Goal: Find specific page/section: Find specific page/section

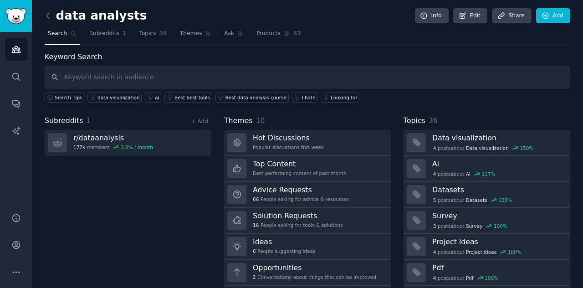
click at [188, 28] on link "Themes" at bounding box center [196, 35] width 38 height 19
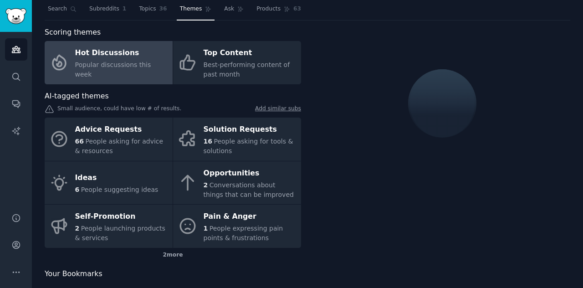
scroll to position [38, 0]
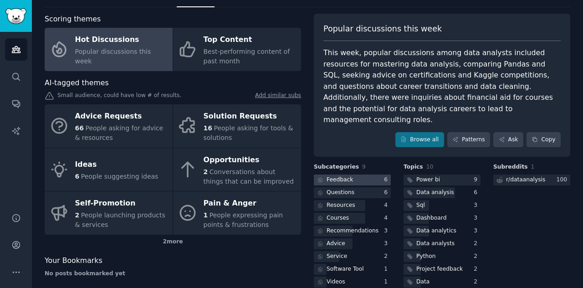
click at [351, 175] on div at bounding box center [352, 180] width 77 height 11
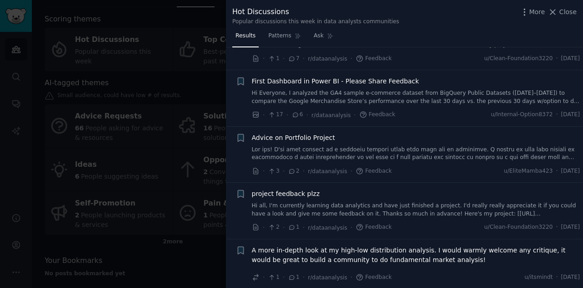
scroll to position [58, 0]
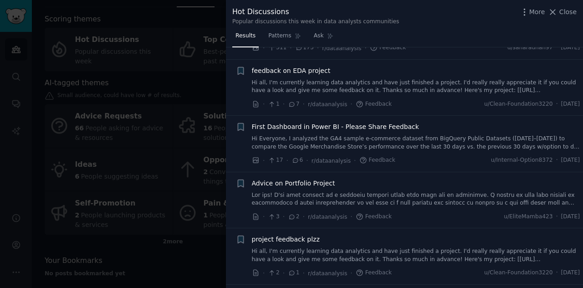
click at [172, 53] on div at bounding box center [291, 144] width 583 height 288
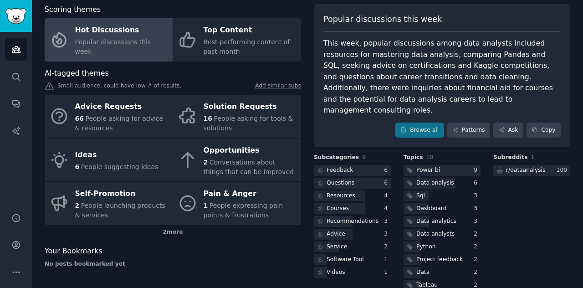
scroll to position [52, 0]
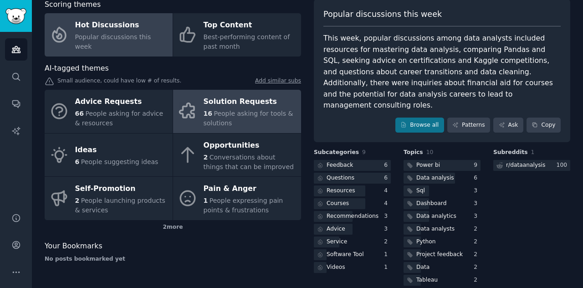
click at [233, 106] on div "Solution Requests" at bounding box center [250, 102] width 93 height 15
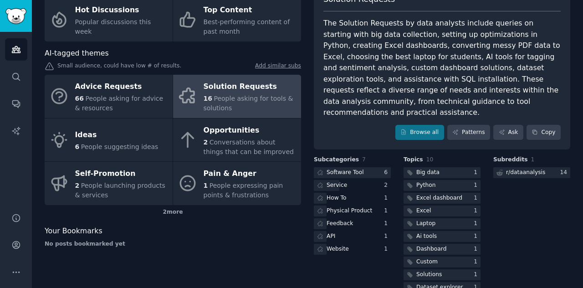
scroll to position [75, 0]
